Goal: Task Accomplishment & Management: Complete application form

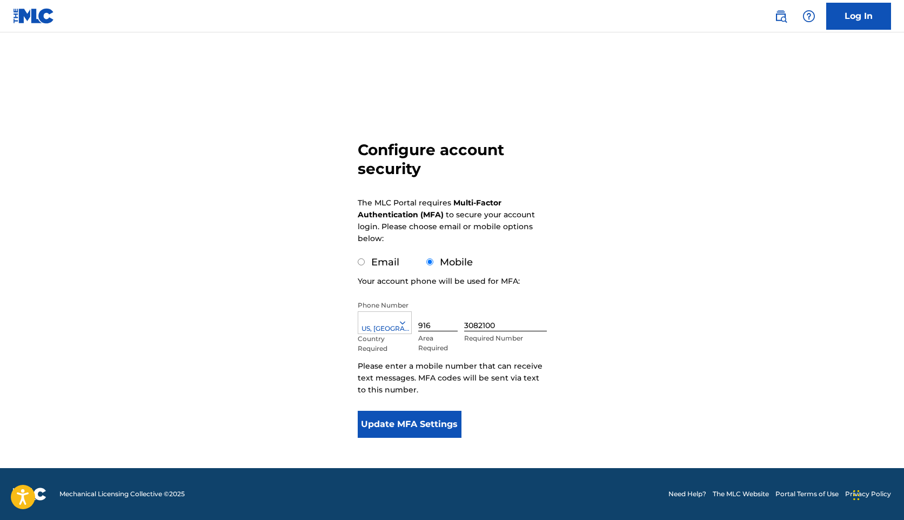
click at [450, 425] on button "Update MFA Settings" at bounding box center [410, 424] width 104 height 27
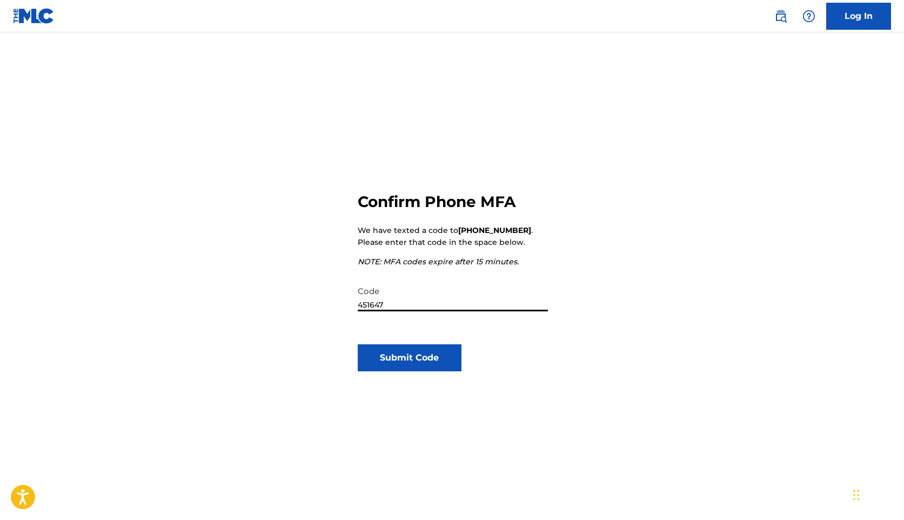
type input "451647"
click at [406, 354] on button "Submit Code" at bounding box center [410, 357] width 104 height 27
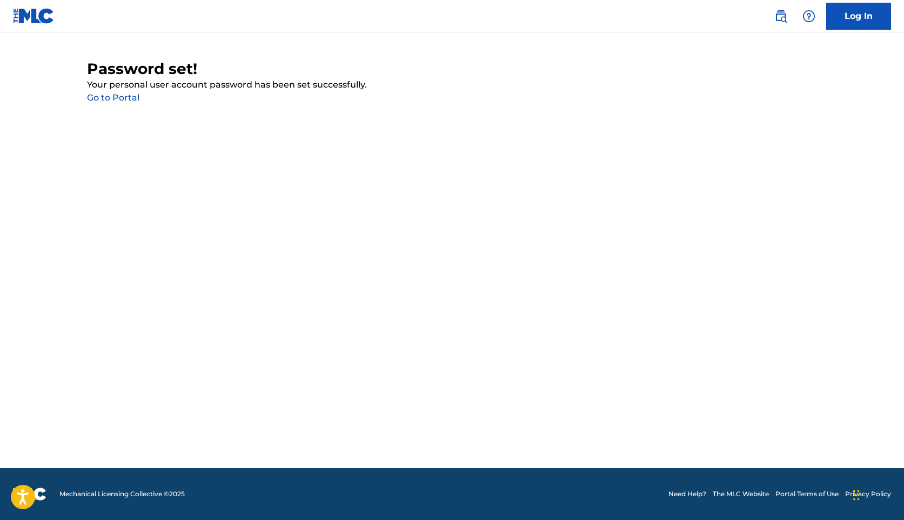
click at [120, 98] on link "Go to Portal" at bounding box center [113, 97] width 52 height 10
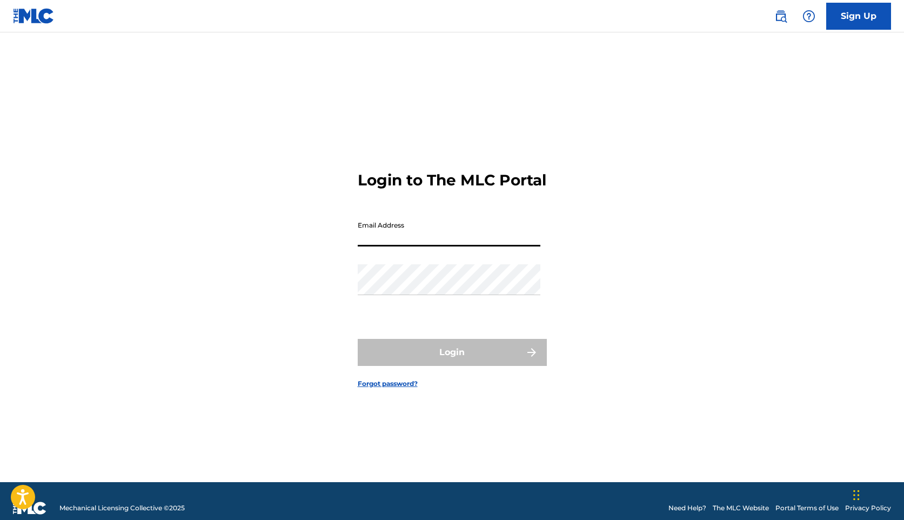
click at [398, 239] on input "Email Address" at bounding box center [449, 231] width 183 height 31
type input "[EMAIL_ADDRESS][DOMAIN_NAME]"
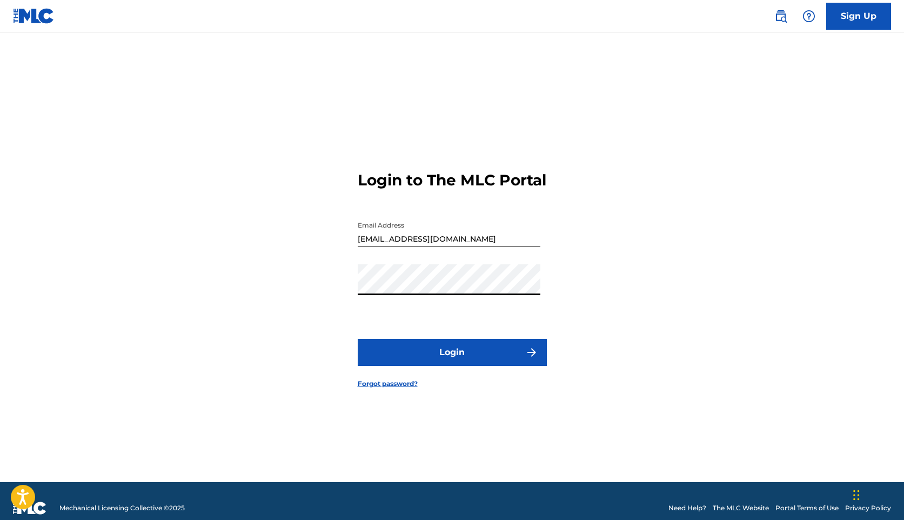
click at [418, 362] on button "Login" at bounding box center [452, 352] width 189 height 27
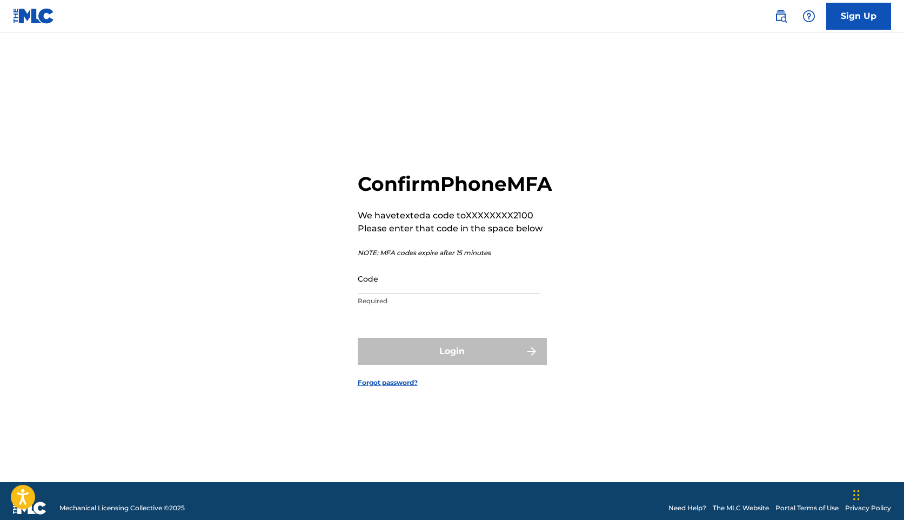
click at [400, 294] on input "Code" at bounding box center [449, 278] width 183 height 31
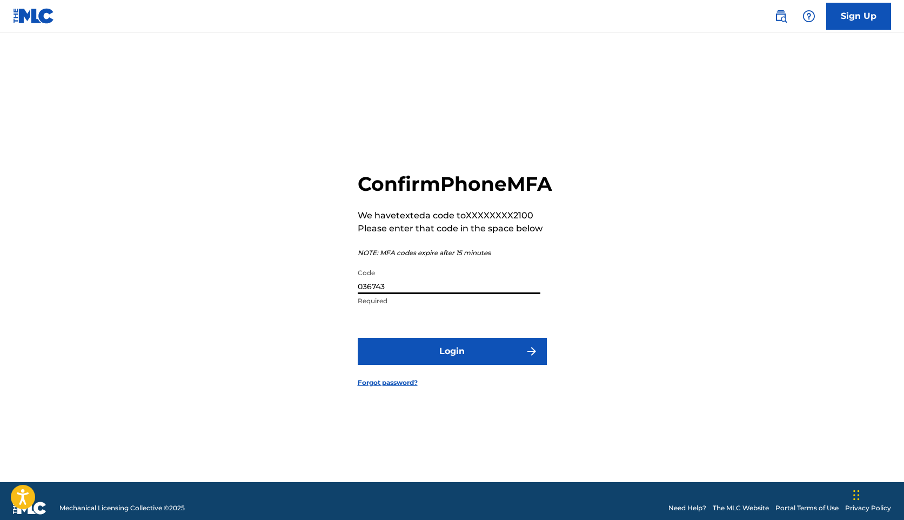
type input "036743"
click at [454, 365] on button "Login" at bounding box center [452, 351] width 189 height 27
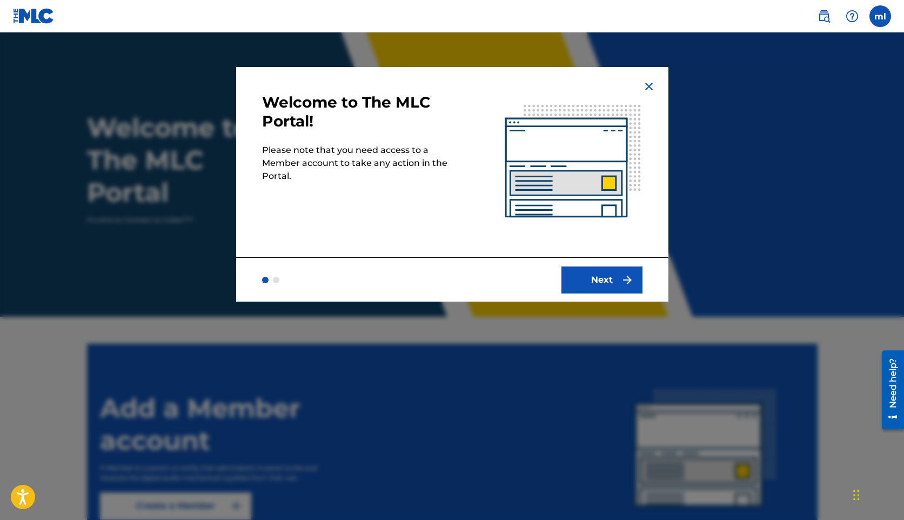
click at [604, 282] on button "Next" at bounding box center [602, 280] width 81 height 27
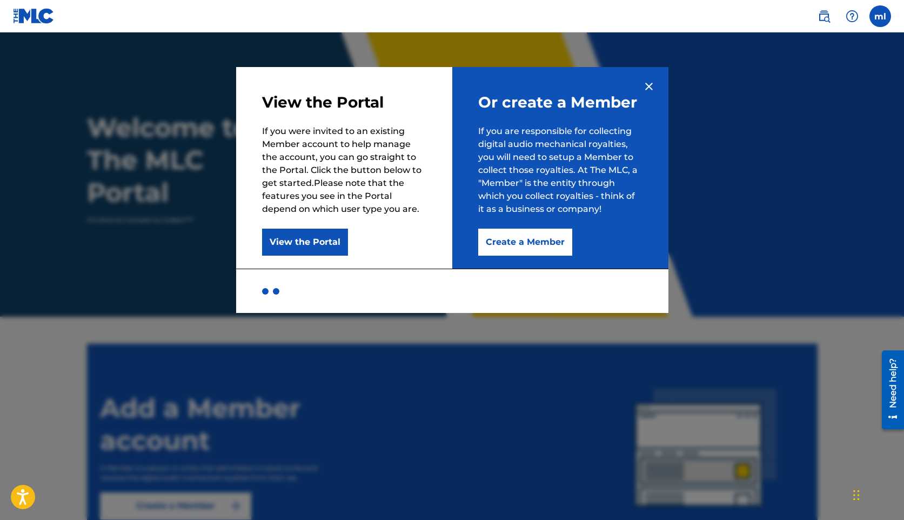
click at [500, 244] on button "Create a Member" at bounding box center [525, 242] width 94 height 27
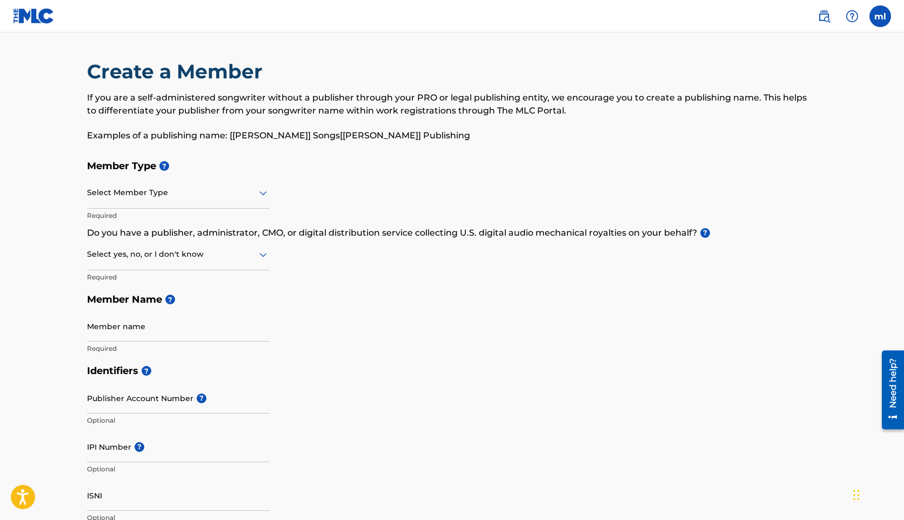
click at [106, 198] on div at bounding box center [178, 193] width 183 height 14
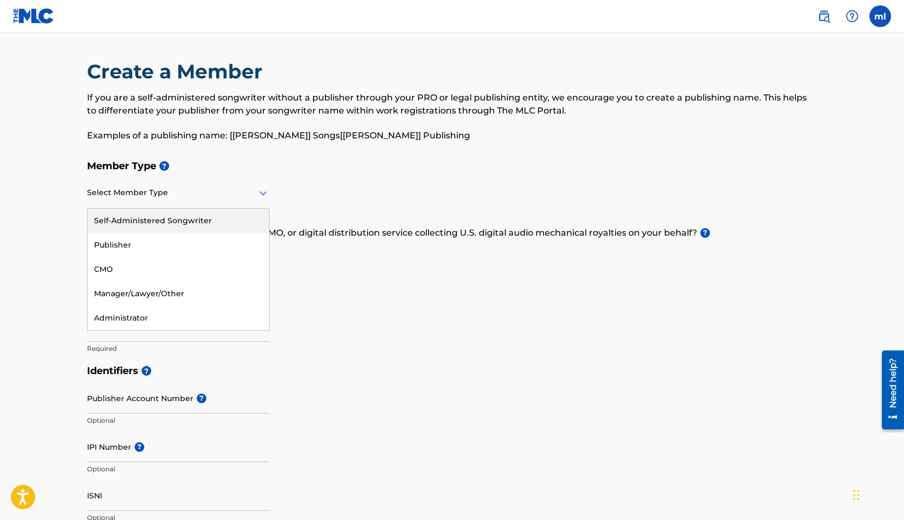
click at [142, 219] on div "Self-Administered Songwriter" at bounding box center [179, 221] width 182 height 24
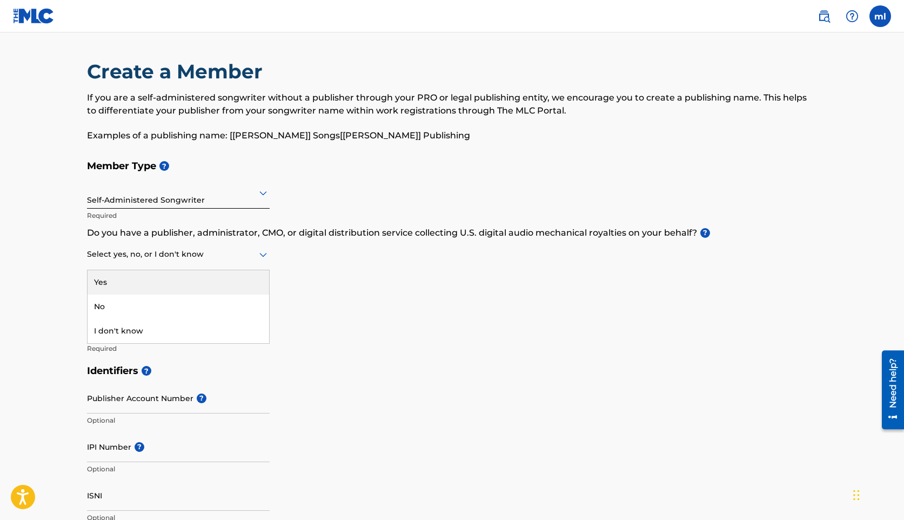
click at [114, 259] on div at bounding box center [178, 255] width 183 height 14
click at [113, 302] on div "No" at bounding box center [179, 307] width 182 height 24
click at [110, 332] on input "Member name" at bounding box center [178, 326] width 183 height 31
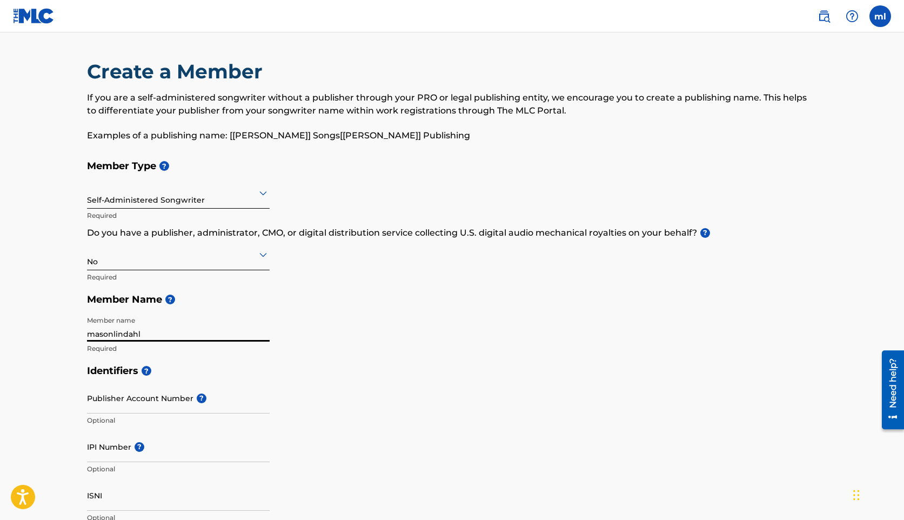
type input "masonlindahl"
click at [112, 404] on input "Publisher Account Number ?" at bounding box center [178, 398] width 183 height 31
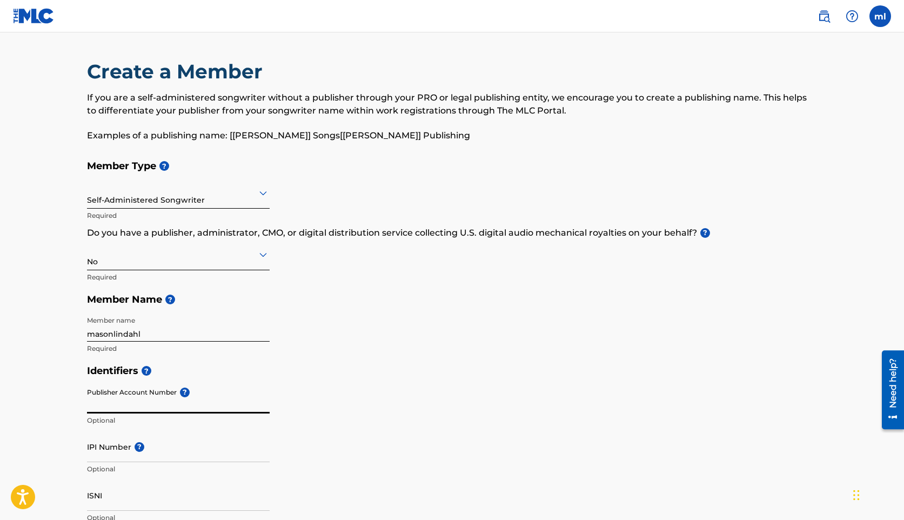
click at [280, 371] on h5 "Identifiers ?" at bounding box center [452, 370] width 731 height 23
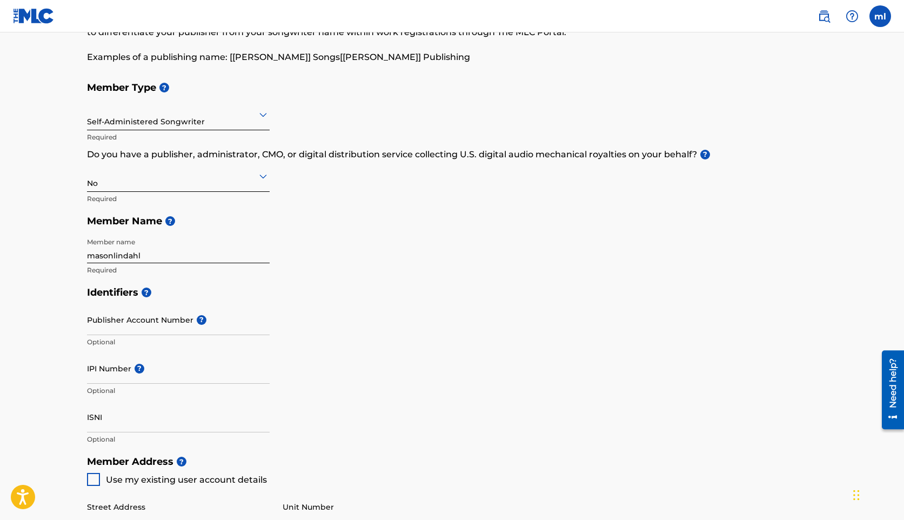
scroll to position [87, 0]
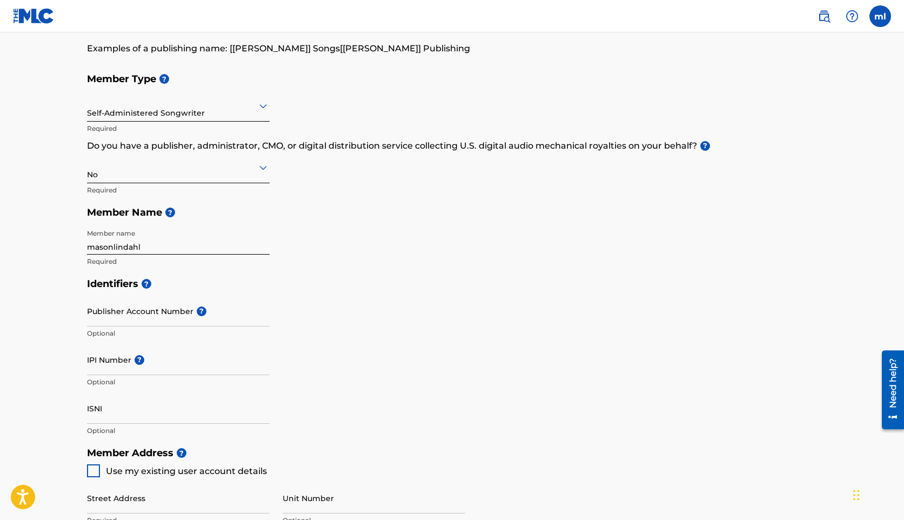
click at [335, 406] on div "Identifiers ? Publisher Account Number ? Optional IPI Number ? Optional ISNI Op…" at bounding box center [452, 356] width 731 height 169
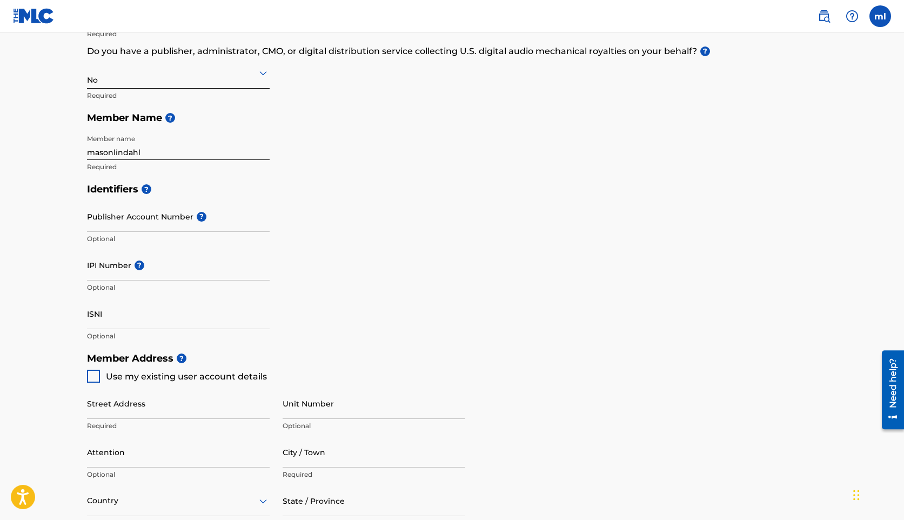
scroll to position [182, 0]
click at [110, 320] on input "ISNI" at bounding box center [178, 313] width 183 height 31
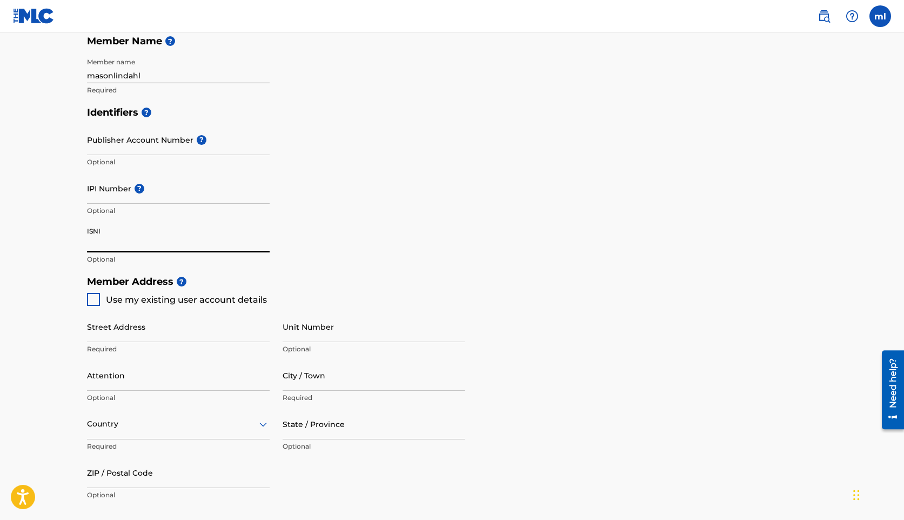
scroll to position [257, 0]
click at [89, 296] on div at bounding box center [93, 300] width 13 height 13
type input "[STREET_ADDRESS]"
type input "brookln"
type input "11222"
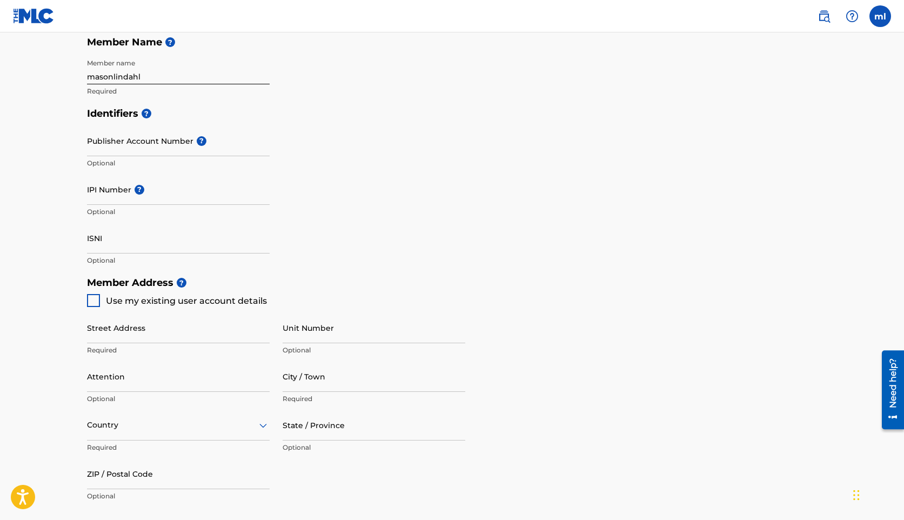
type input "916"
type input "3082100"
type input "[EMAIL_ADDRESS][DOMAIN_NAME]"
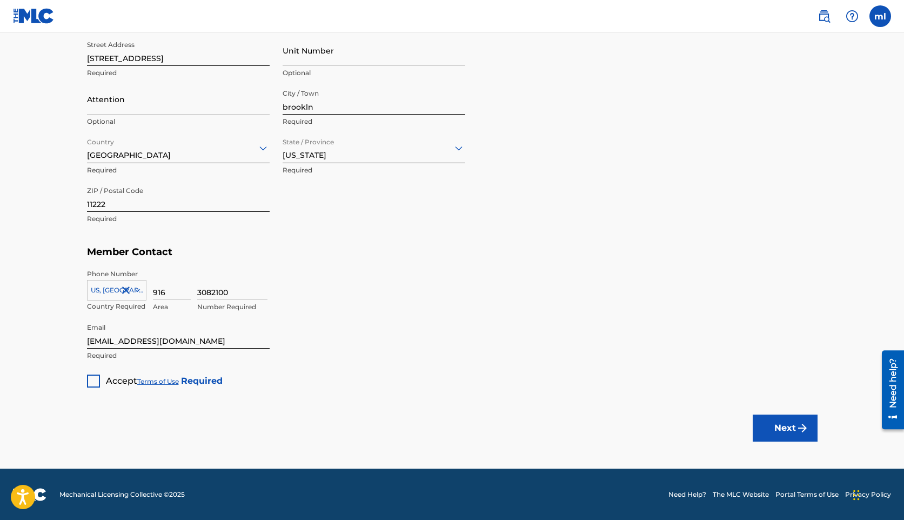
scroll to position [533, 0]
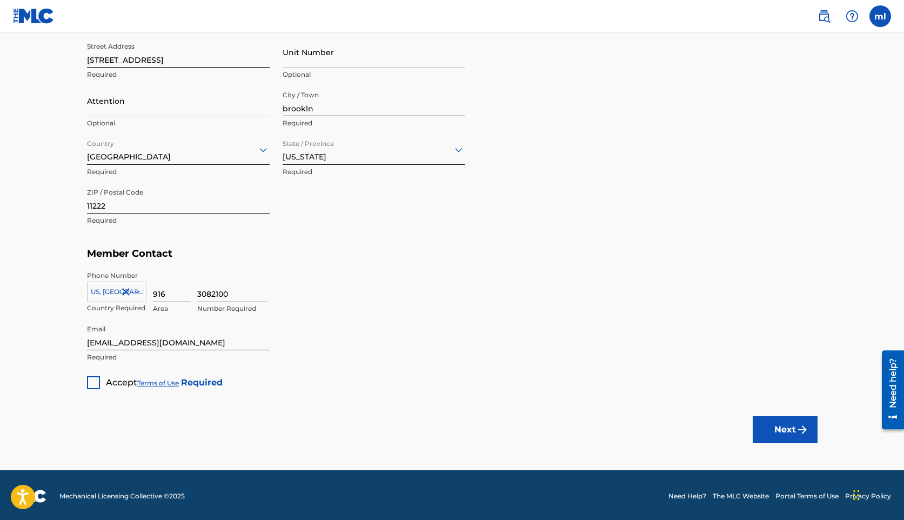
click at [94, 381] on div at bounding box center [93, 382] width 13 height 13
click at [772, 428] on button "Next" at bounding box center [785, 429] width 65 height 27
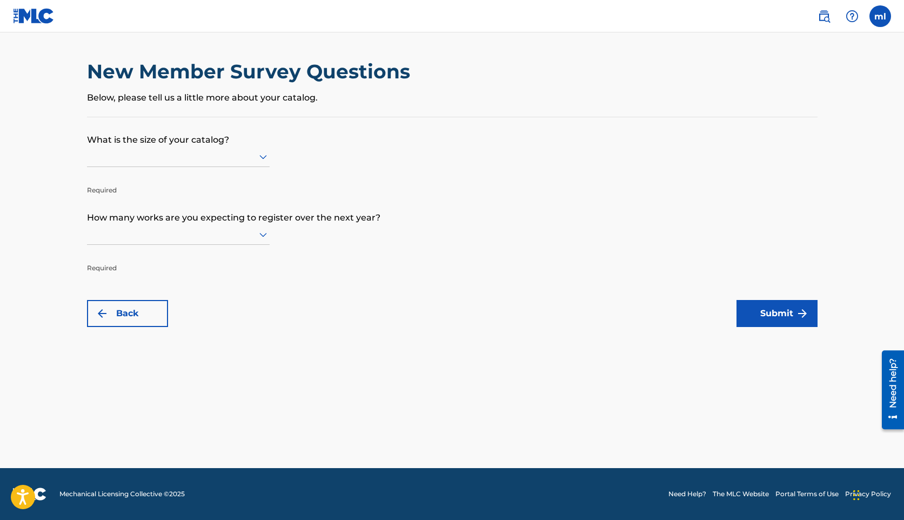
click at [176, 115] on div "New Member Survey Questions Below, please tell us a little more about your cata…" at bounding box center [452, 87] width 731 height 57
click at [176, 159] on div at bounding box center [178, 157] width 183 height 14
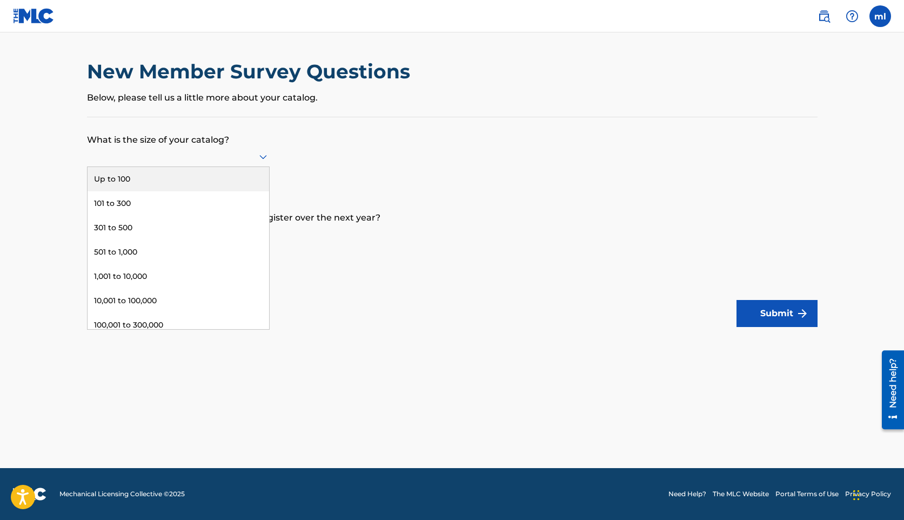
click at [151, 181] on div "Up to 100" at bounding box center [179, 179] width 182 height 24
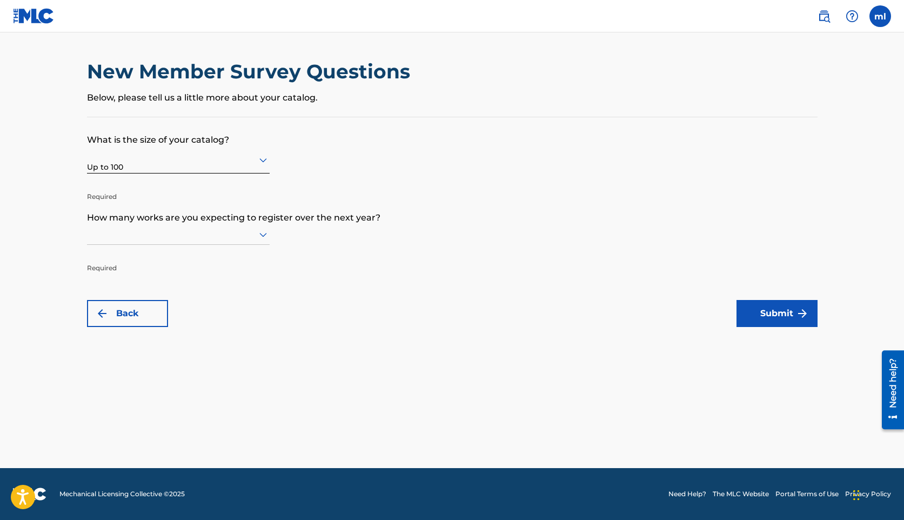
click at [134, 234] on div at bounding box center [178, 235] width 183 height 14
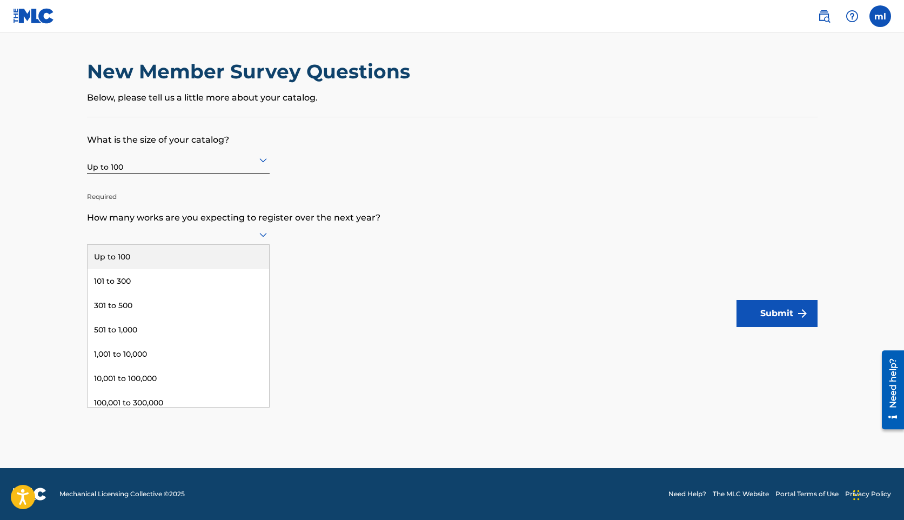
click at [123, 262] on div "Up to 100" at bounding box center [179, 257] width 182 height 24
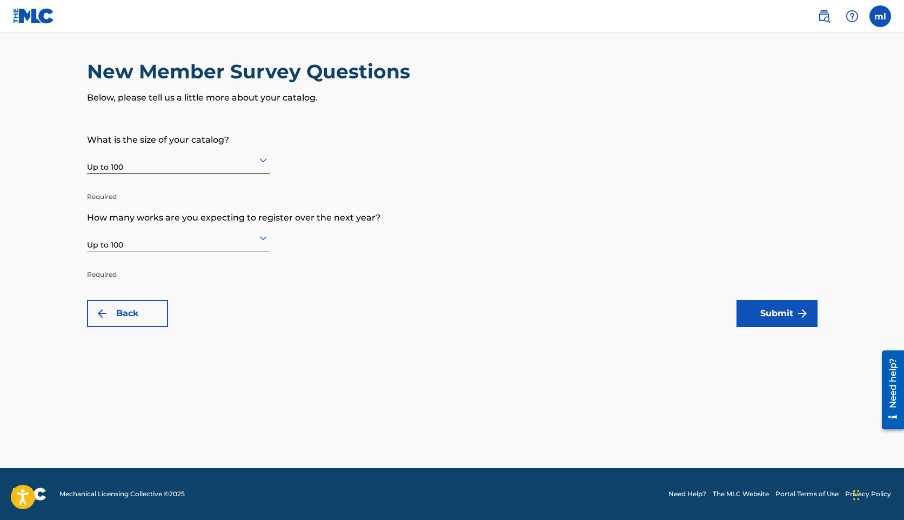
click at [762, 318] on button "Submit" at bounding box center [777, 313] width 81 height 27
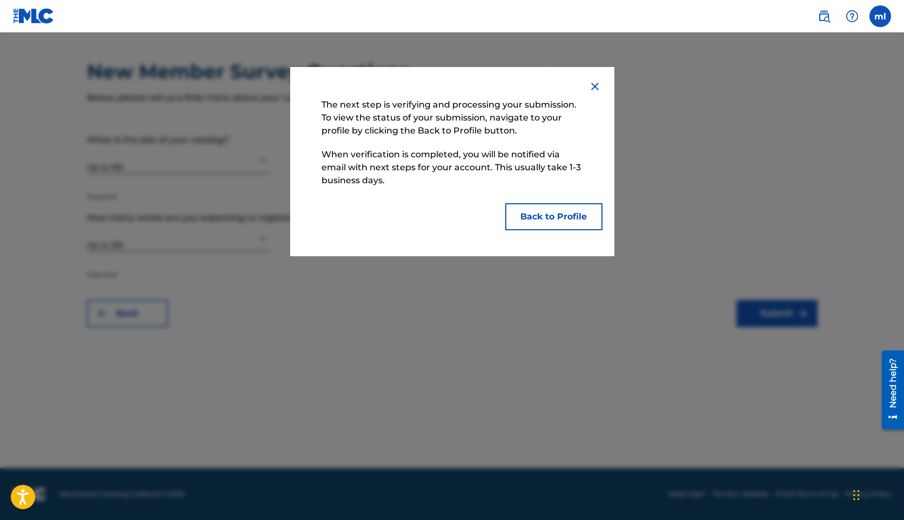
click at [569, 214] on button "Back to Profile" at bounding box center [553, 216] width 97 height 27
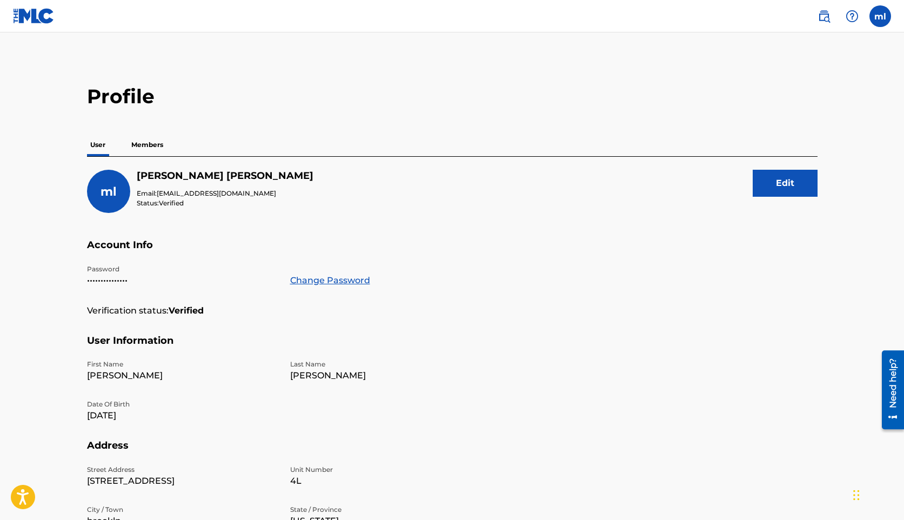
click at [821, 16] on img at bounding box center [824, 16] width 13 height 13
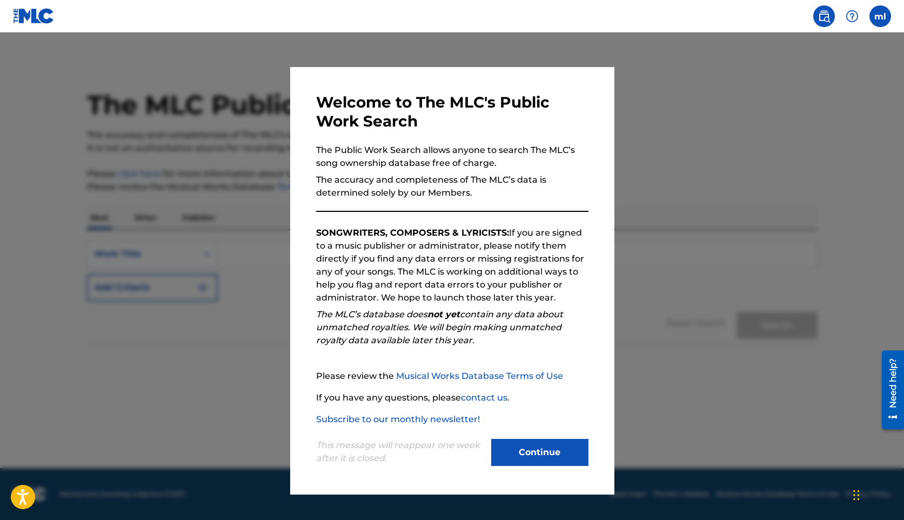
click at [672, 298] on div at bounding box center [452, 292] width 904 height 520
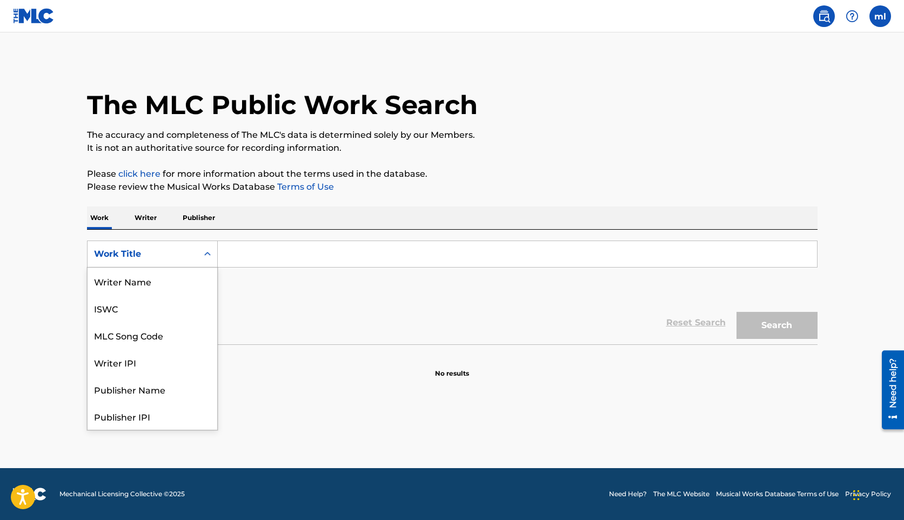
click at [158, 254] on div "Work Title" at bounding box center [142, 254] width 97 height 13
click at [49, 190] on main "The MLC Public Work Search The accuracy and completeness of The MLC's data is d…" at bounding box center [452, 250] width 904 height 436
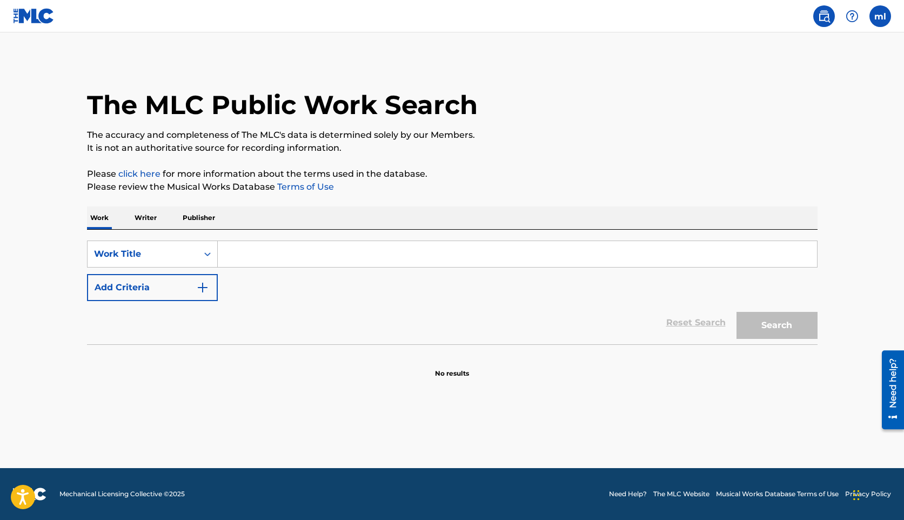
click at [299, 251] on input "Search Form" at bounding box center [518, 254] width 600 height 26
click at [141, 218] on p "Writer" at bounding box center [145, 218] width 29 height 23
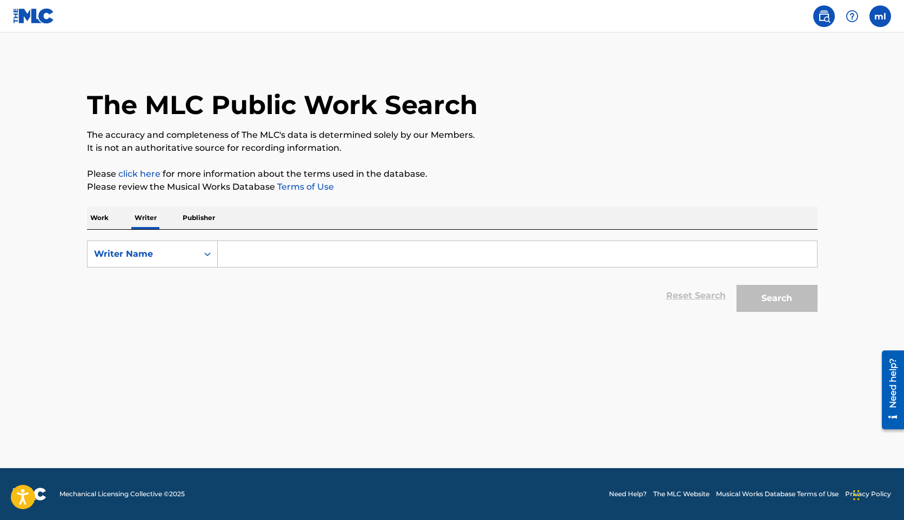
click at [104, 222] on p "Work" at bounding box center [99, 218] width 25 height 23
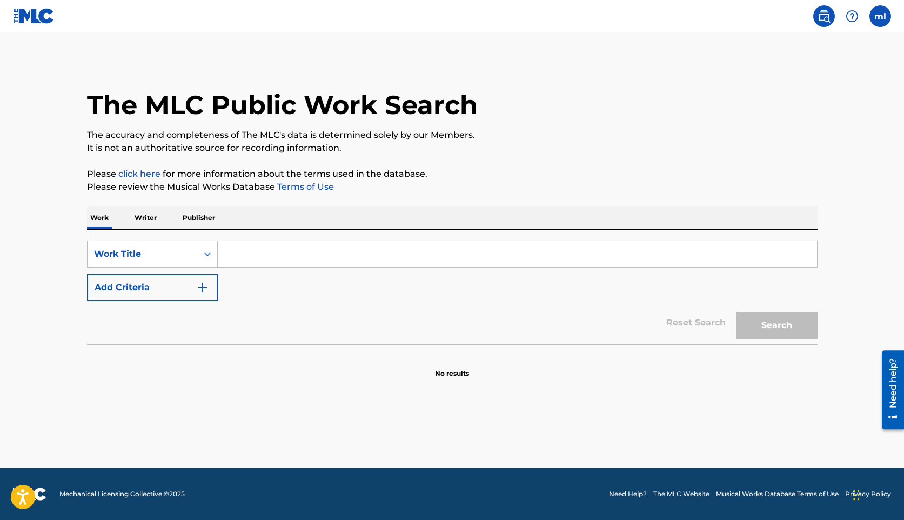
click at [132, 174] on link "click here" at bounding box center [139, 174] width 42 height 10
click at [143, 251] on div "Work Title" at bounding box center [142, 254] width 97 height 13
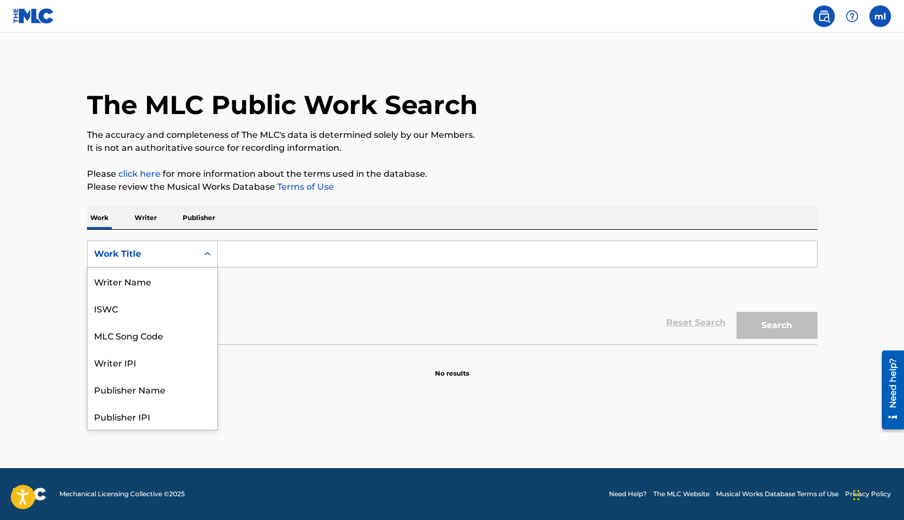
scroll to position [54, 0]
click at [125, 422] on div "Work Title" at bounding box center [153, 416] width 130 height 27
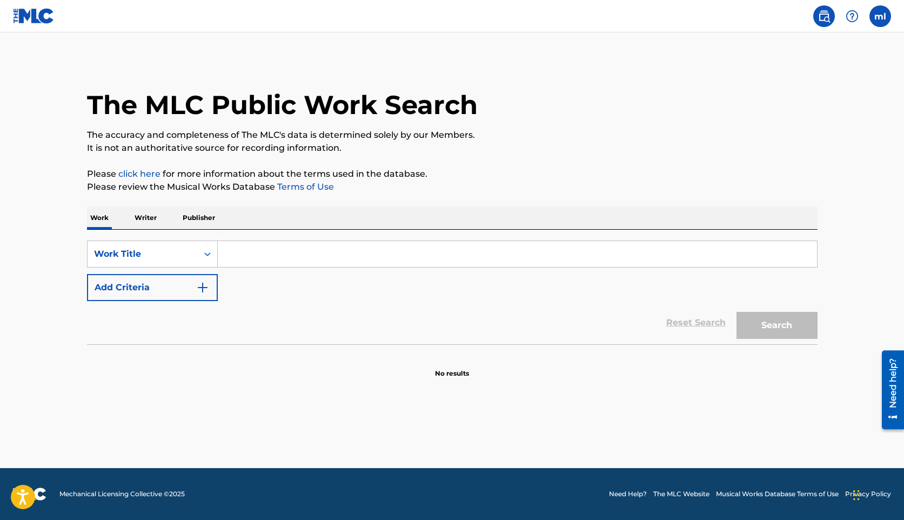
click at [148, 292] on button "Add Criteria" at bounding box center [152, 287] width 131 height 27
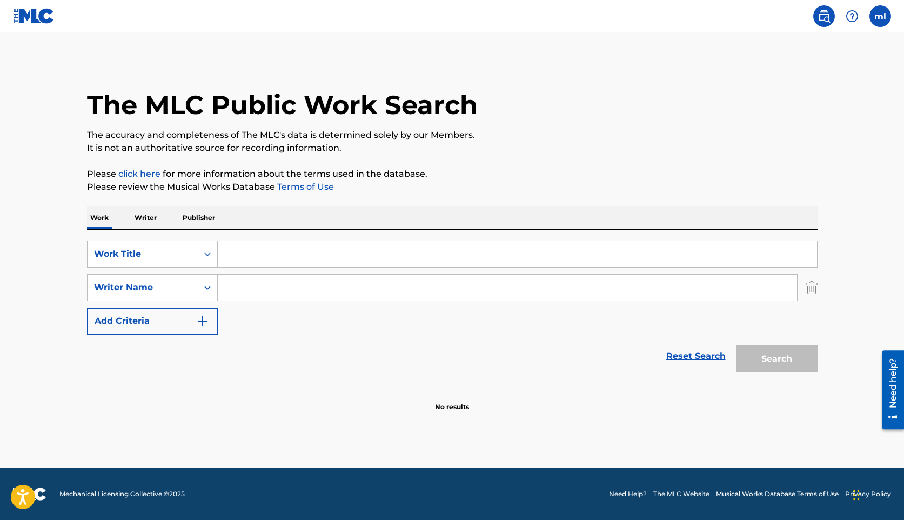
click at [247, 249] on input "Search Form" at bounding box center [518, 254] width 600 height 26
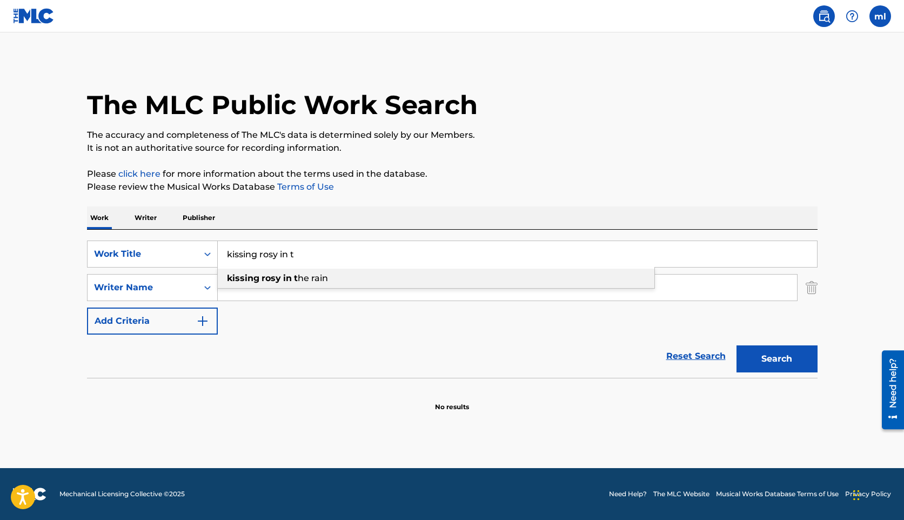
click at [279, 285] on div "kissing rosy in t he rain" at bounding box center [436, 278] width 437 height 19
type input "kissing rosy in the rain"
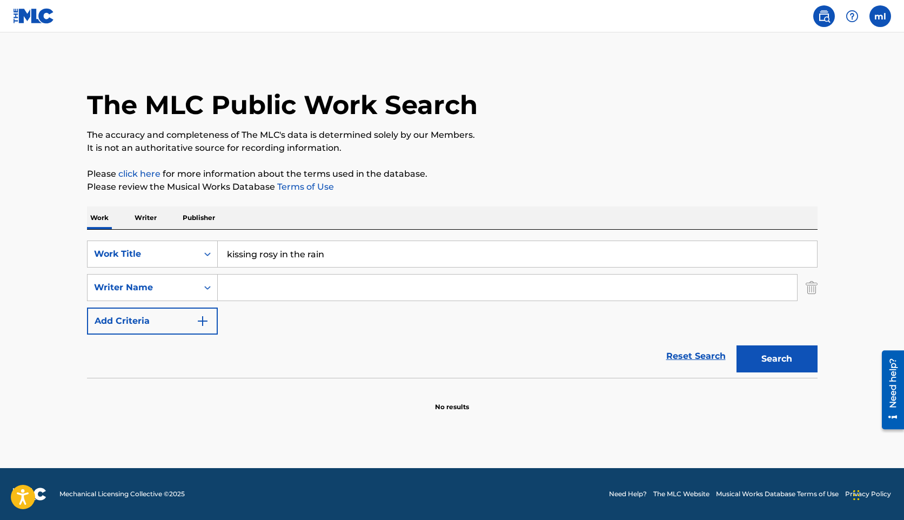
click at [753, 355] on button "Search" at bounding box center [777, 358] width 81 height 27
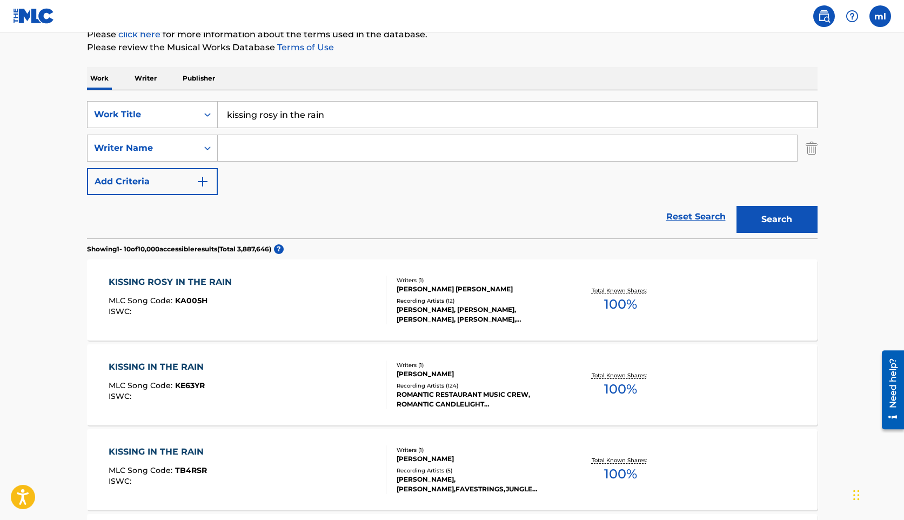
scroll to position [137, 0]
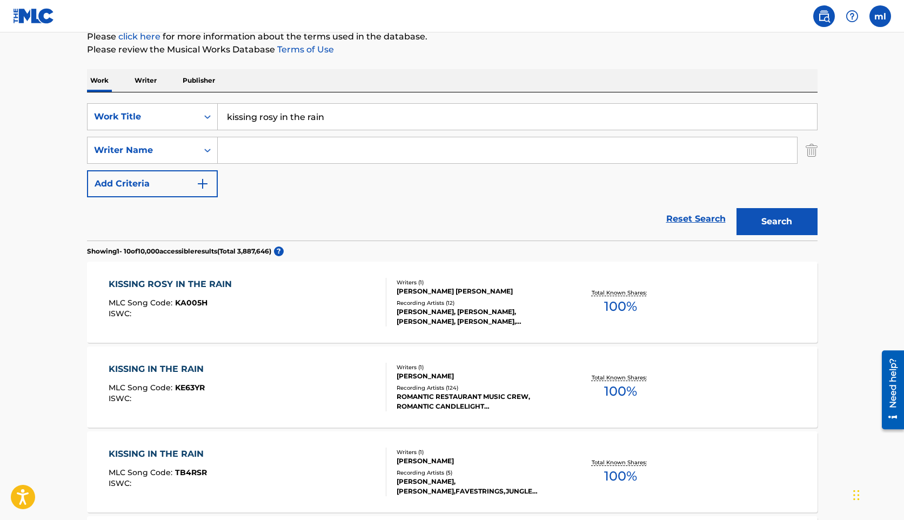
click at [183, 283] on div "KISSING ROSY IN THE RAIN" at bounding box center [173, 284] width 129 height 13
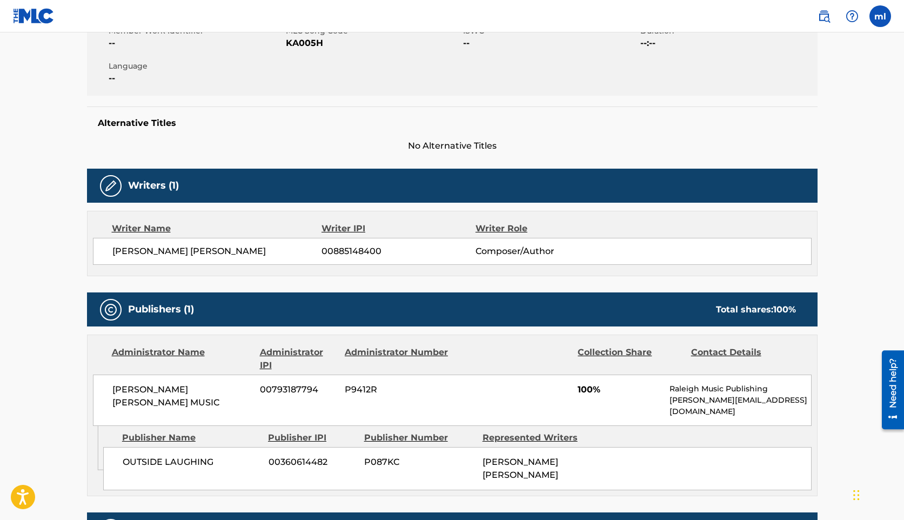
scroll to position [216, 0]
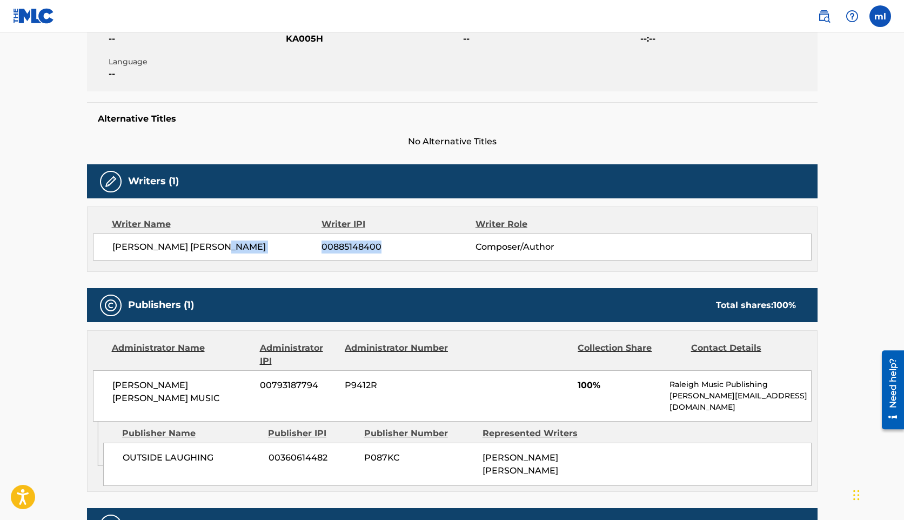
drag, startPoint x: 384, startPoint y: 248, endPoint x: 319, endPoint y: 248, distance: 64.9
click at [319, 248] on div "[PERSON_NAME] [PERSON_NAME] 00885148400 Composer/Author" at bounding box center [461, 247] width 699 height 13
copy div "00885148400"
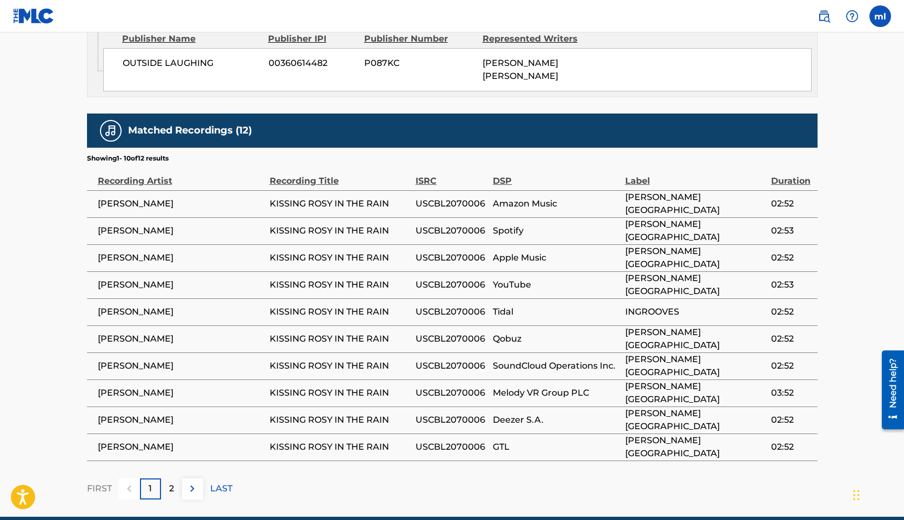
scroll to position [644, 0]
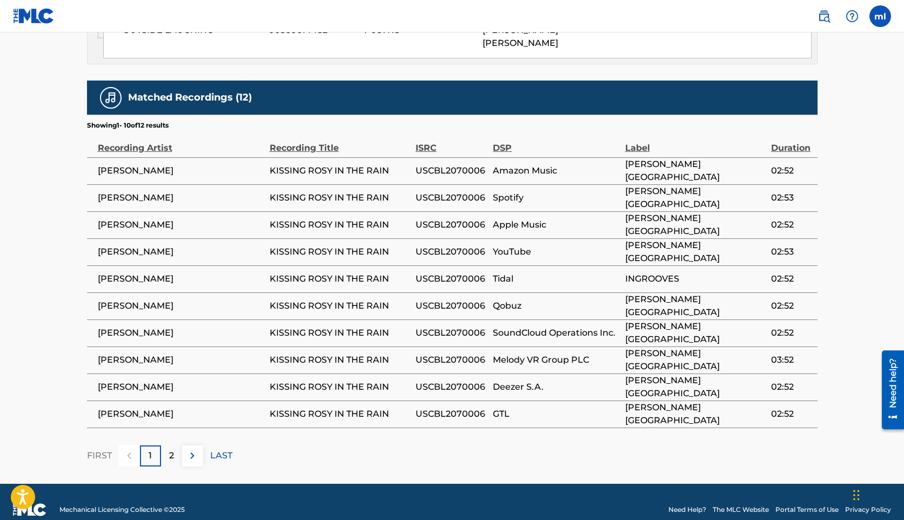
click at [169, 449] on p "2" at bounding box center [171, 455] width 5 height 13
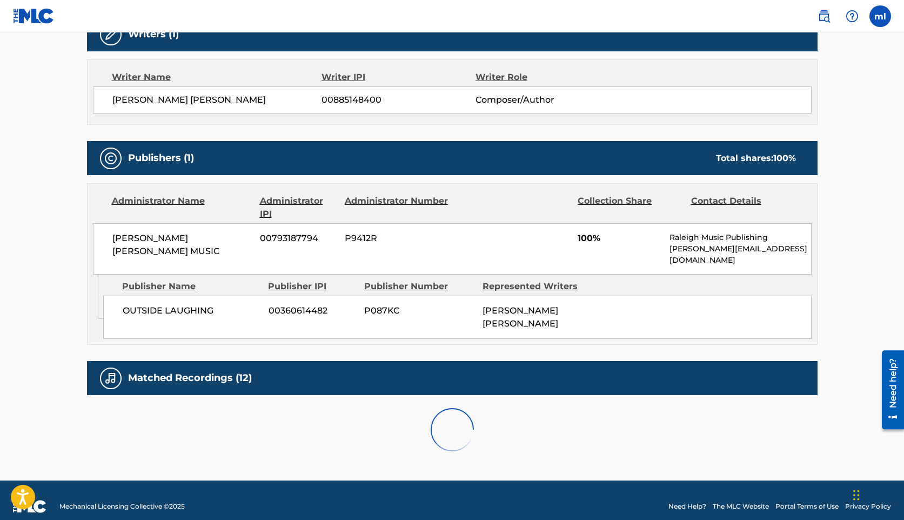
scroll to position [430, 0]
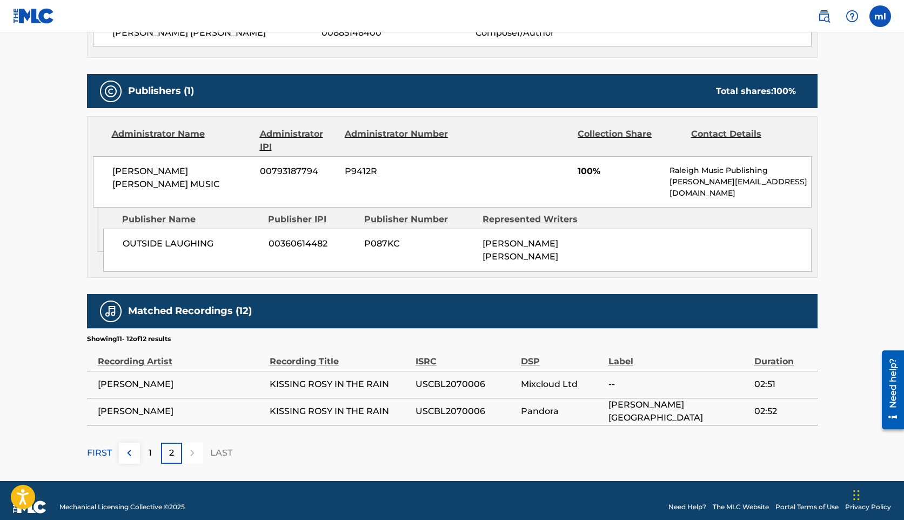
click at [152, 443] on div "1" at bounding box center [150, 453] width 21 height 21
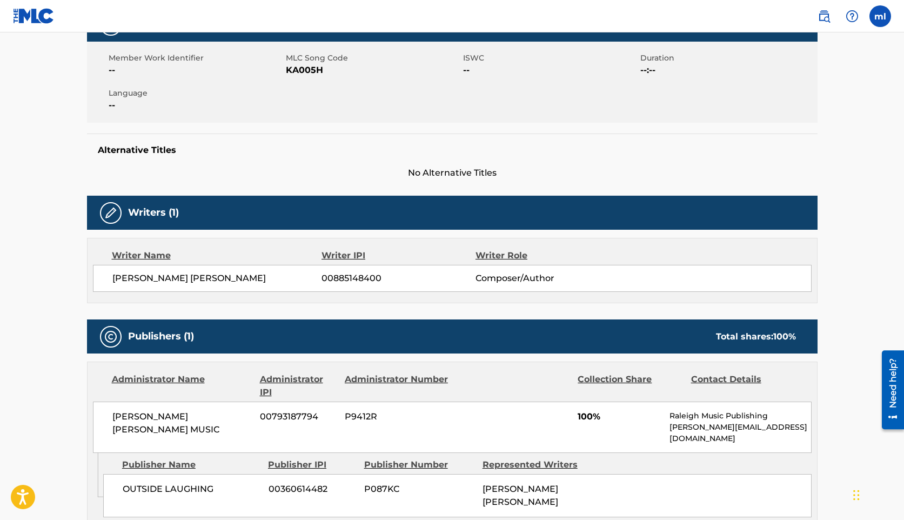
scroll to position [0, 0]
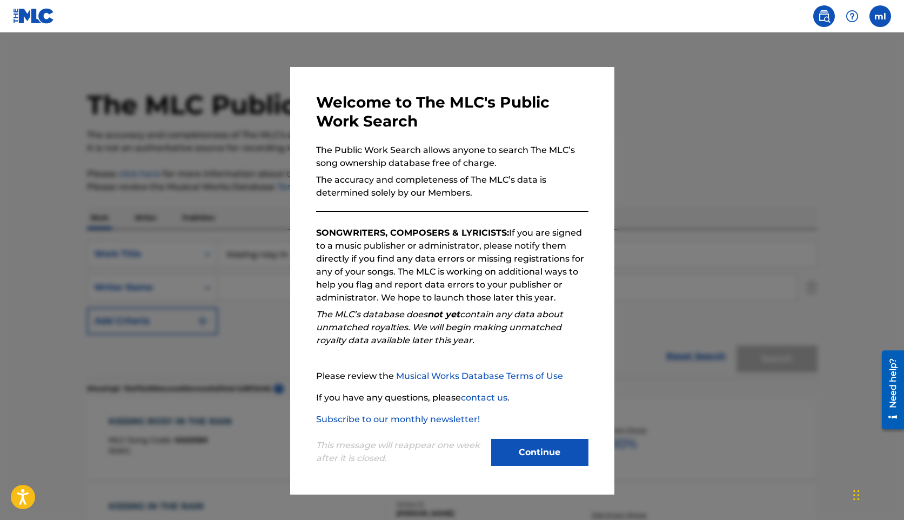
scroll to position [137, 0]
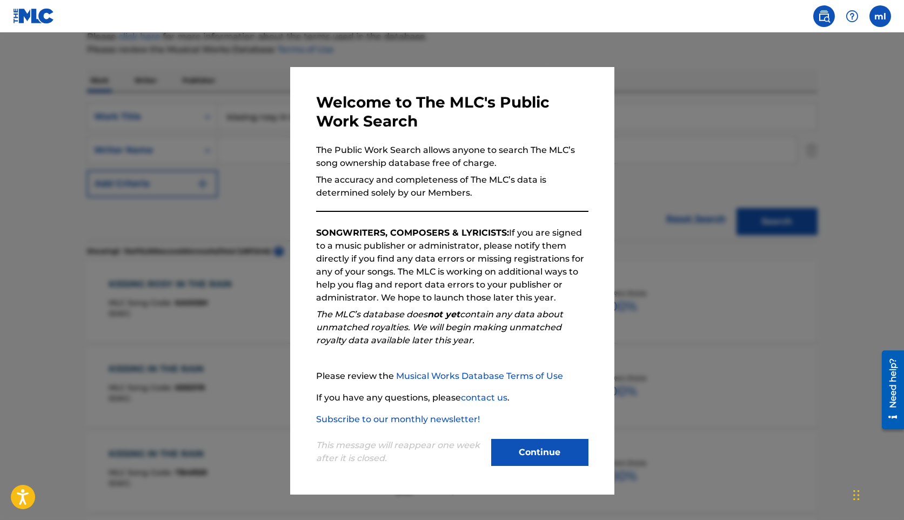
drag, startPoint x: 277, startPoint y: 118, endPoint x: 208, endPoint y: 95, distance: 73.5
click at [208, 95] on div at bounding box center [452, 292] width 904 height 520
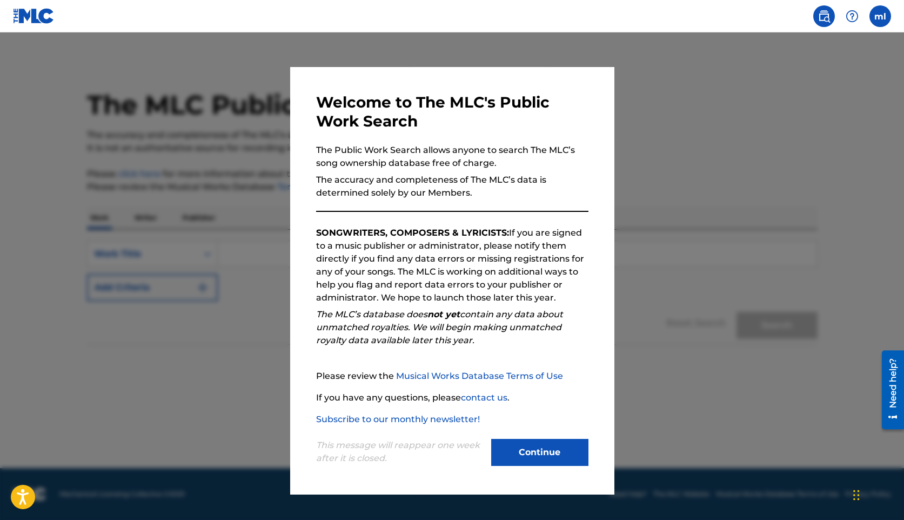
click at [547, 456] on button "Continue" at bounding box center [539, 452] width 97 height 27
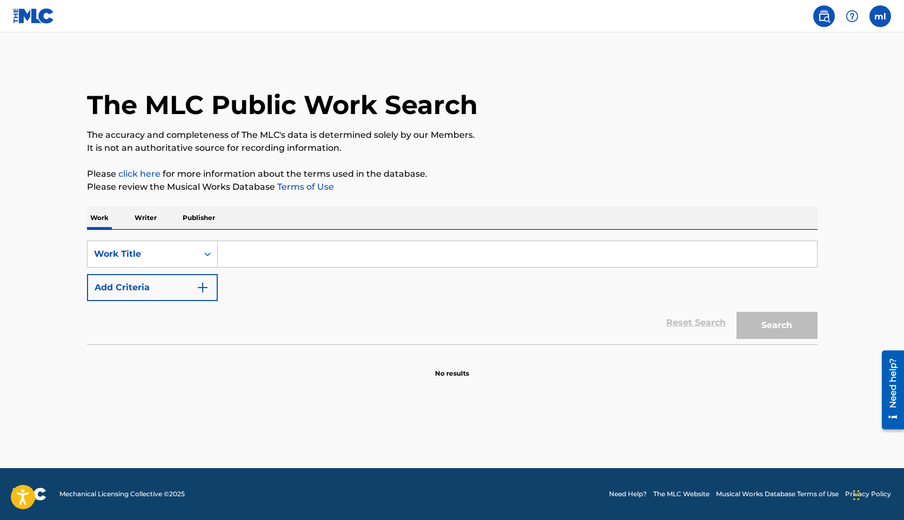
click at [328, 253] on input "Search Form" at bounding box center [518, 254] width 600 height 26
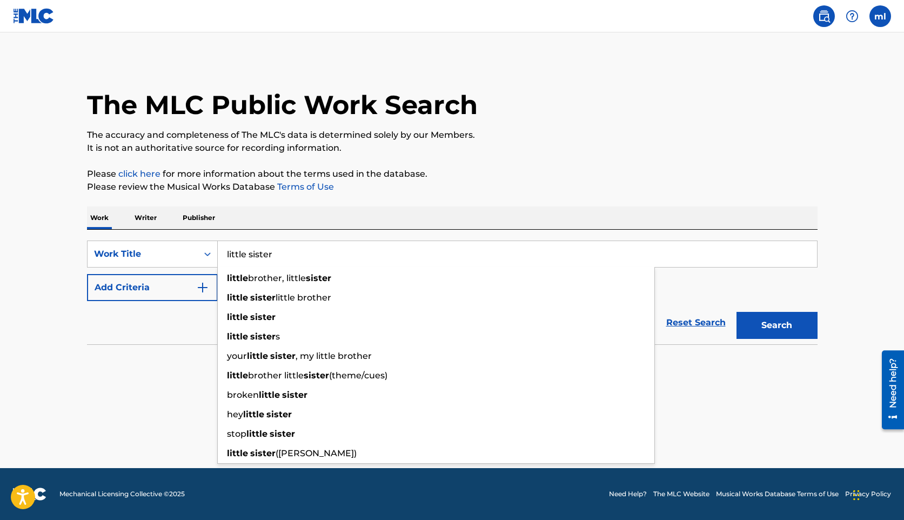
type input "little sister"
click at [737, 312] on button "Search" at bounding box center [777, 325] width 81 height 27
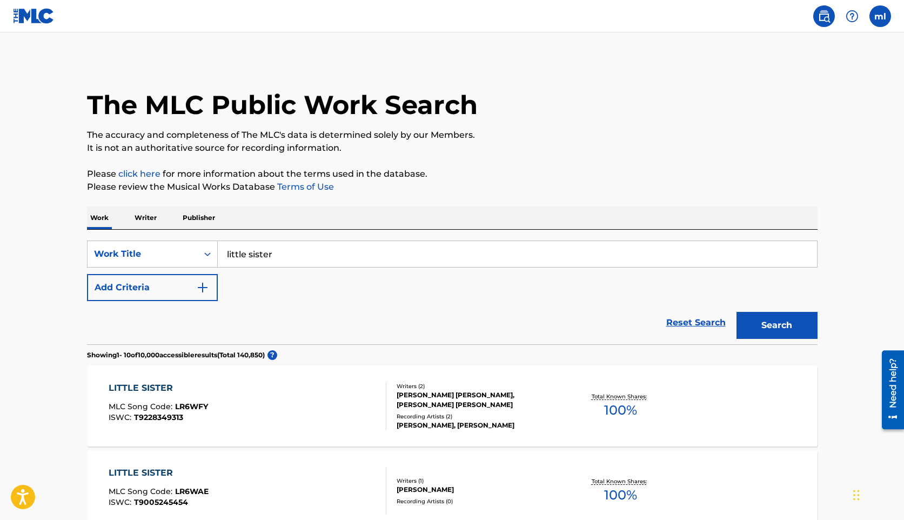
click at [192, 288] on button "Add Criteria" at bounding box center [152, 287] width 131 height 27
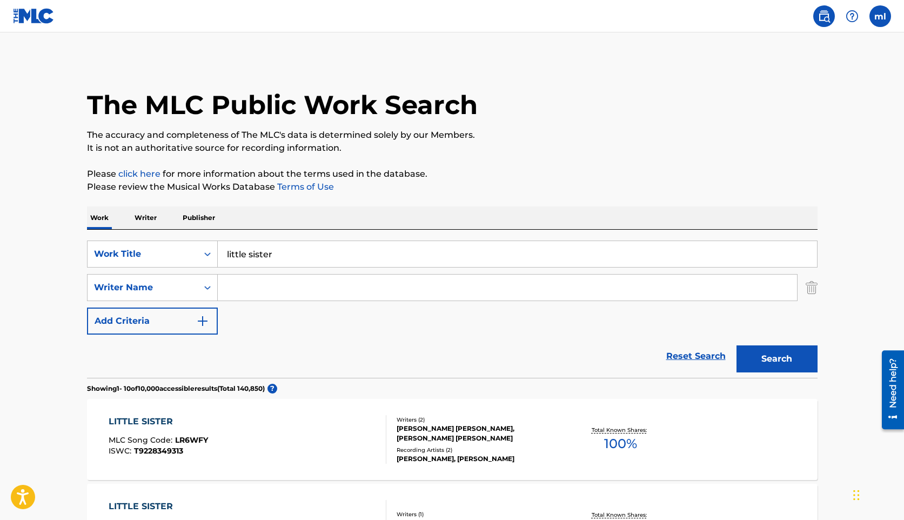
click at [268, 283] on input "Search Form" at bounding box center [508, 288] width 580 height 26
click at [737, 345] on button "Search" at bounding box center [777, 358] width 81 height 27
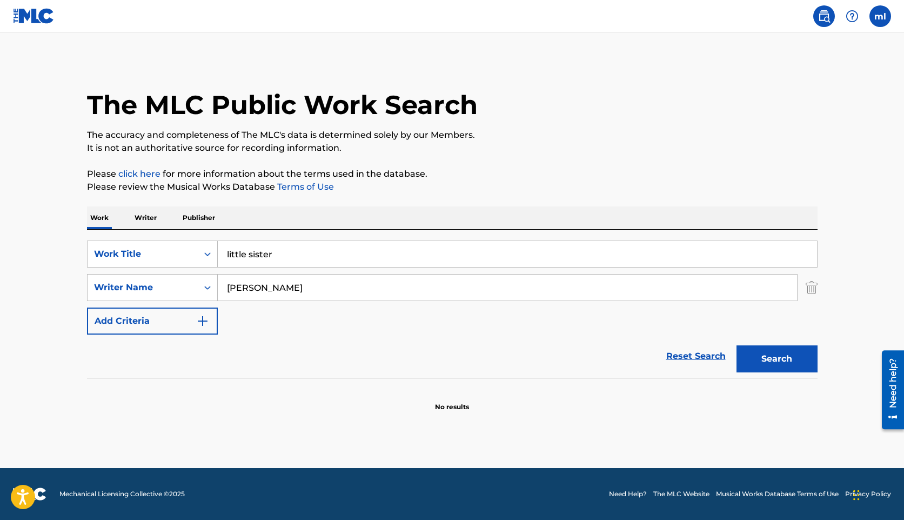
click at [754, 355] on button "Search" at bounding box center [777, 358] width 81 height 27
click at [754, 355] on div "Search" at bounding box center [774, 356] width 86 height 43
click at [193, 291] on div "Writer Name" at bounding box center [143, 287] width 110 height 21
drag, startPoint x: 305, startPoint y: 291, endPoint x: 195, endPoint y: 265, distance: 113.3
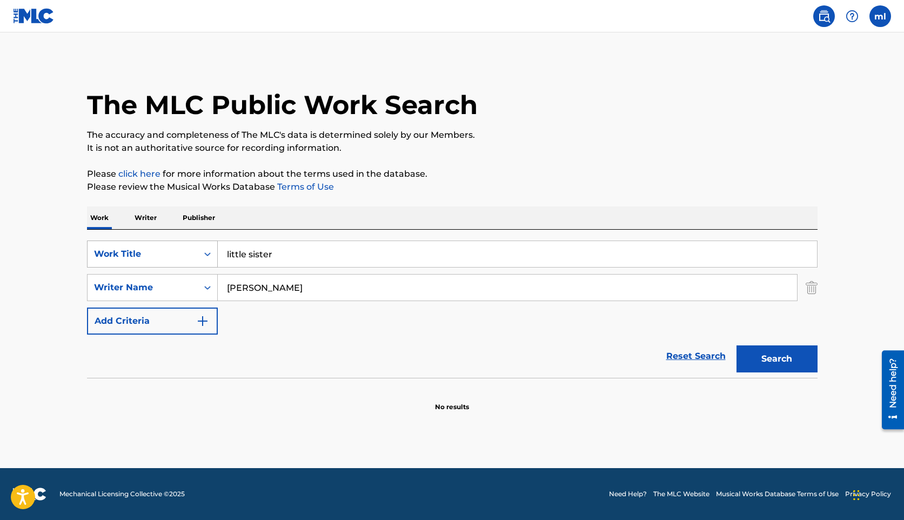
click at [195, 267] on div "SearchWithCriteriafcfd16ce-3a41-43e2-bd0d-81a7019aabcb Work Title little sister…" at bounding box center [452, 288] width 731 height 94
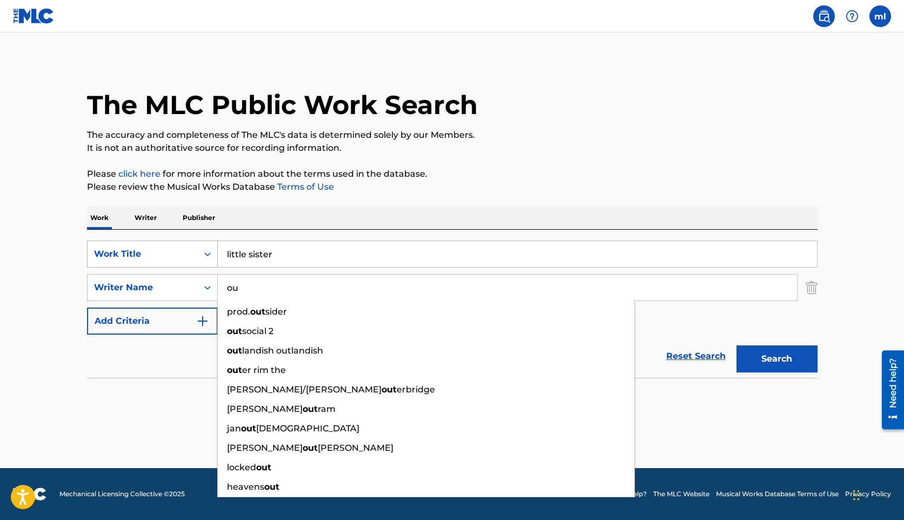
type input "o"
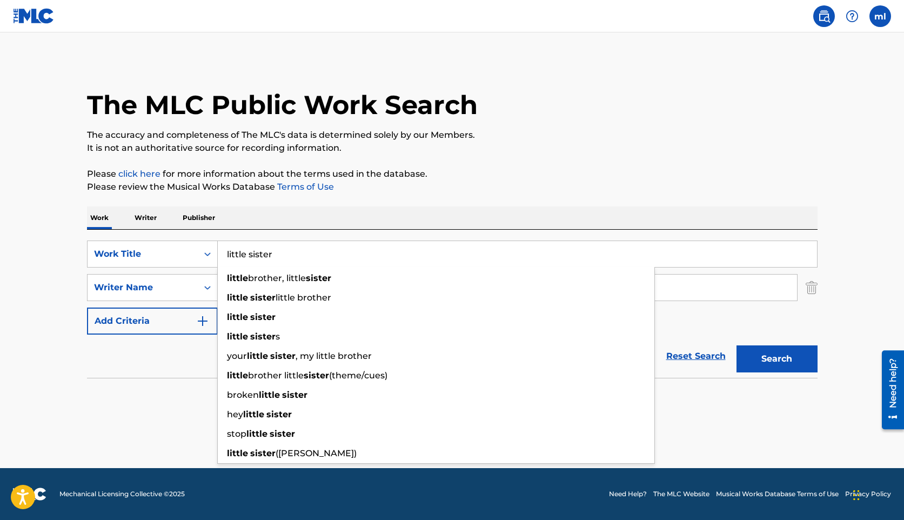
drag, startPoint x: 283, startPoint y: 255, endPoint x: 196, endPoint y: 221, distance: 94.0
click at [196, 221] on div "Work Writer Publisher SearchWithCriteriafcfd16ce-3a41-43e2-bd0d-81a7019aabcb Wo…" at bounding box center [452, 309] width 731 height 205
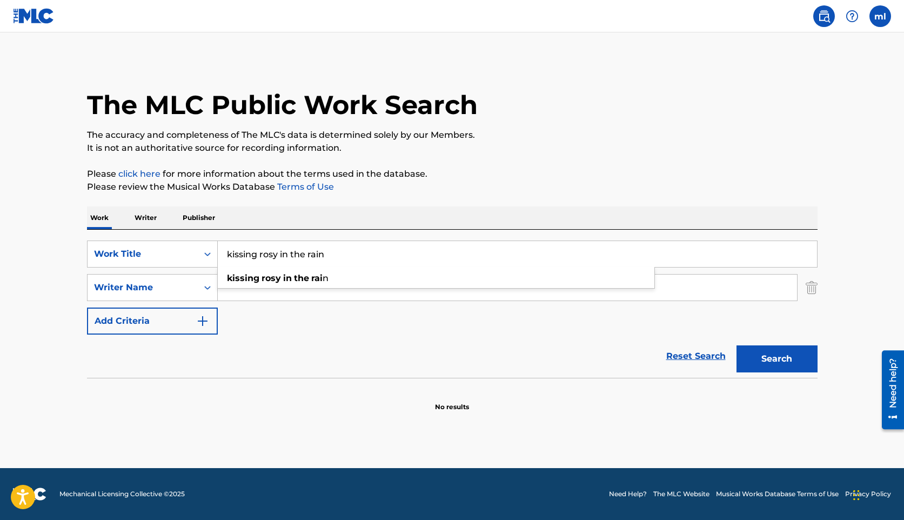
type input "kissing rosy in the rain"
click at [737, 345] on button "Search" at bounding box center [777, 358] width 81 height 27
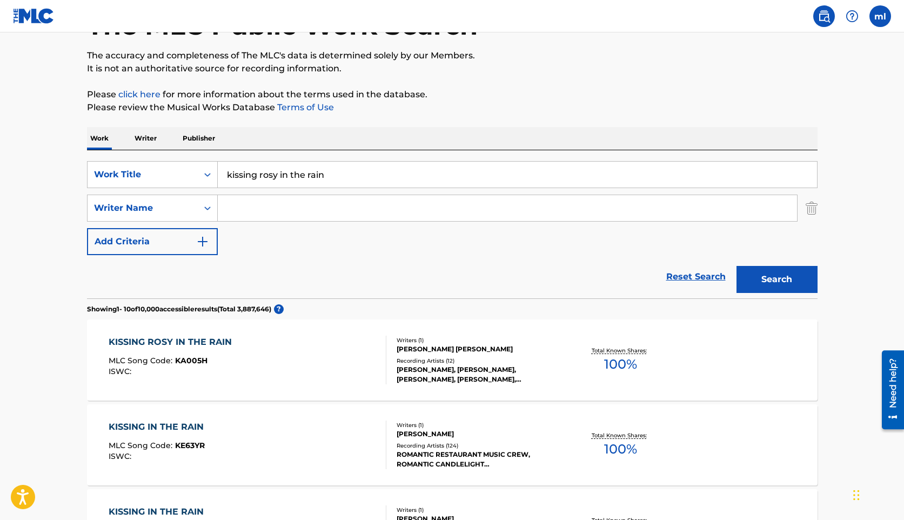
scroll to position [79, 0]
click at [426, 350] on div "[PERSON_NAME] [PERSON_NAME]" at bounding box center [478, 350] width 163 height 10
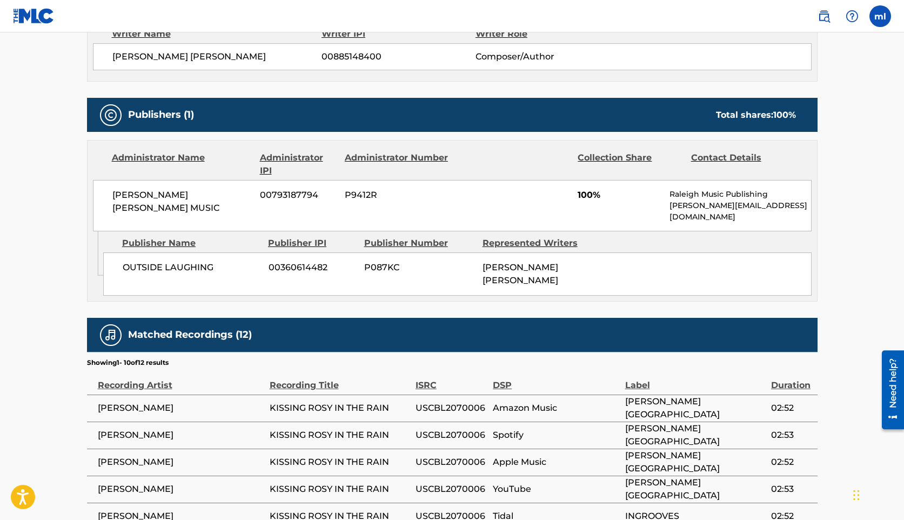
scroll to position [405, 0]
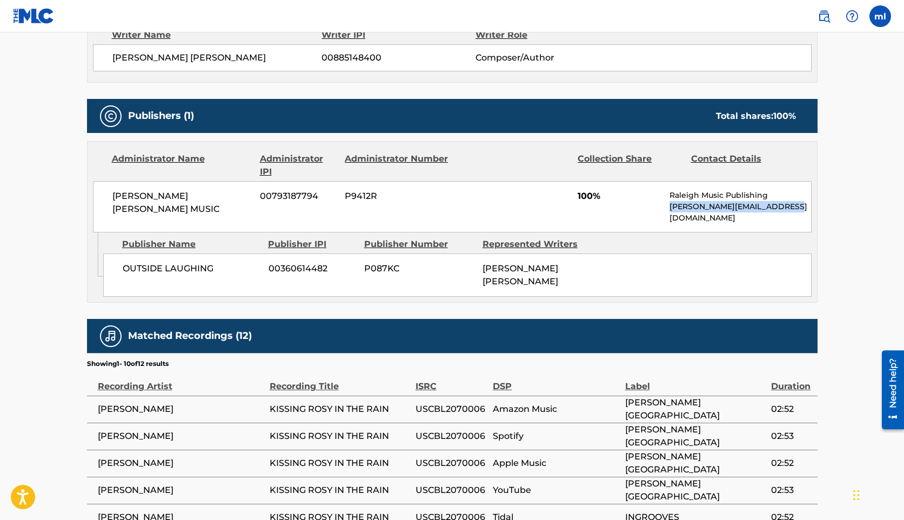
drag, startPoint x: 671, startPoint y: 208, endPoint x: 795, endPoint y: 208, distance: 123.3
click at [795, 208] on p "[PERSON_NAME][EMAIL_ADDRESS][DOMAIN_NAME]" at bounding box center [740, 212] width 141 height 23
copy p "[PERSON_NAME][EMAIL_ADDRESS][DOMAIN_NAME]"
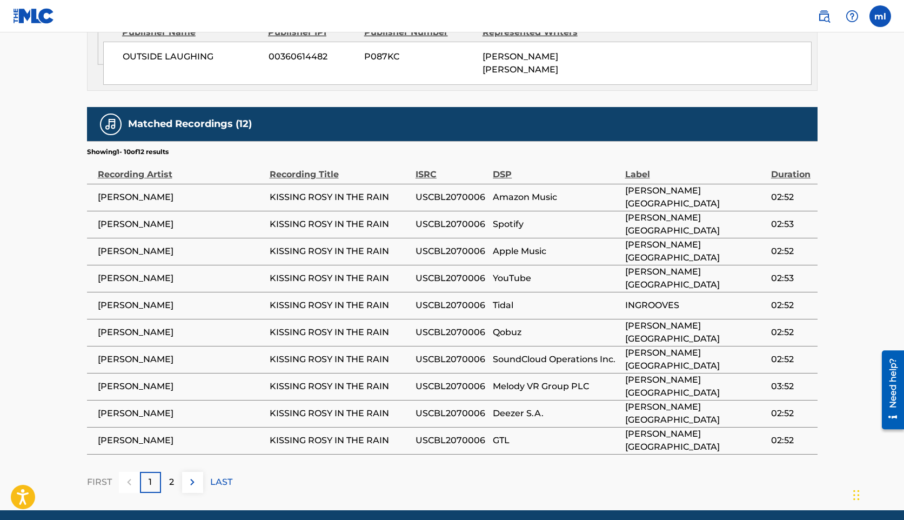
scroll to position [616, 0]
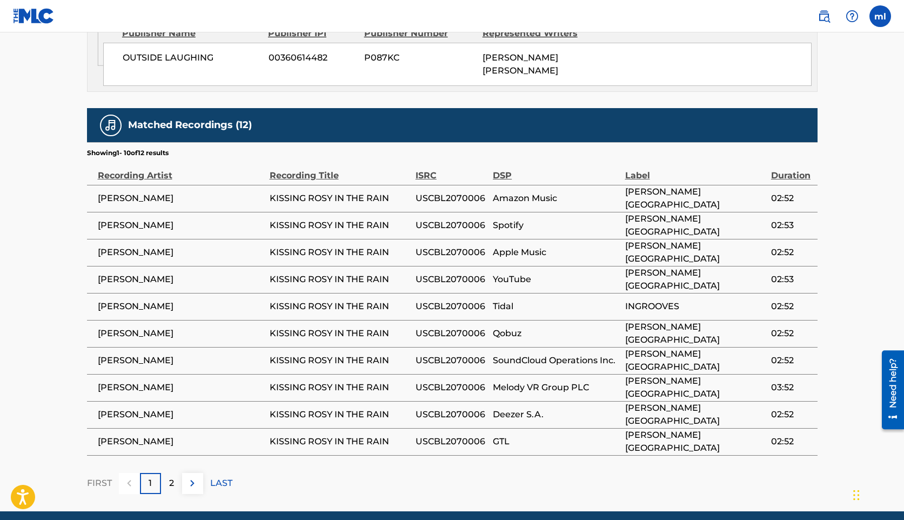
click at [171, 477] on p "2" at bounding box center [171, 483] width 5 height 13
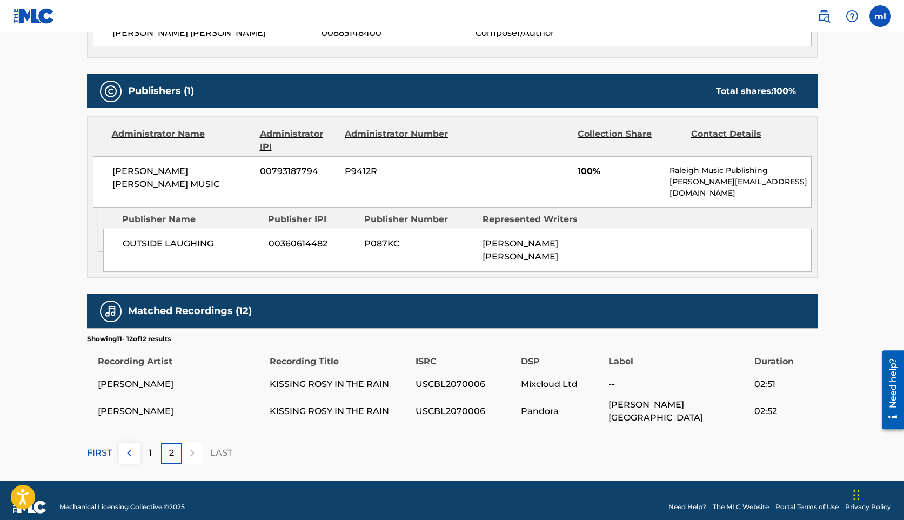
scroll to position [0, 0]
